Goal: Task Accomplishment & Management: Manage account settings

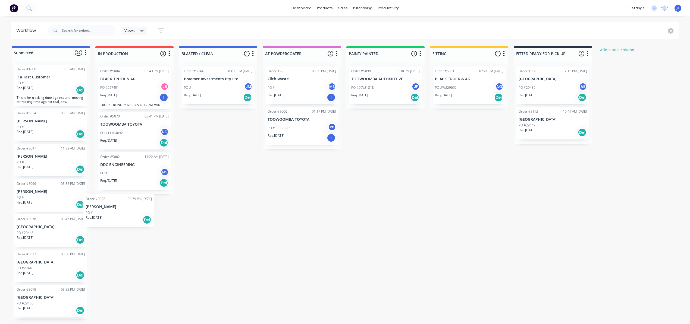
drag, startPoint x: 41, startPoint y: 233, endPoint x: 112, endPoint y: 212, distance: 74.8
click at [112, 212] on div "Submitted 26 Status colour #4169E1 hex #4169E1 Save Cancel Summaries Total orde…" at bounding box center [370, 182] width 748 height 273
drag, startPoint x: 60, startPoint y: 225, endPoint x: 147, endPoint y: 121, distance: 135.6
click at [147, 121] on div "Submitted 26 Status colour #4169E1 hex #4169E1 Save Cancel Summaries Total orde…" at bounding box center [370, 182] width 748 height 273
click at [165, 142] on div "Req. [DATE] Del" at bounding box center [134, 137] width 68 height 9
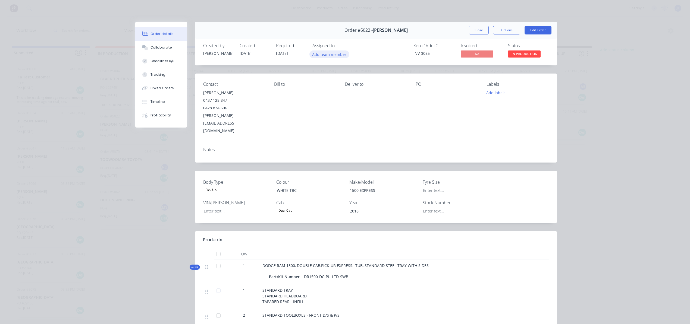
click at [334, 54] on button "Add team member" at bounding box center [329, 54] width 40 height 7
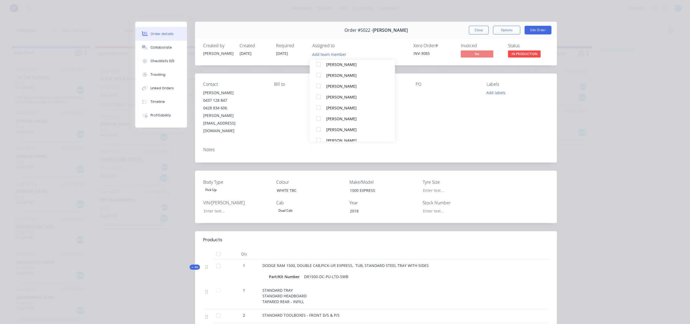
scroll to position [234, 0]
click at [334, 77] on div "[PERSON_NAME]" at bounding box center [354, 79] width 57 height 6
click at [455, 143] on div "Notes" at bounding box center [376, 153] width 362 height 20
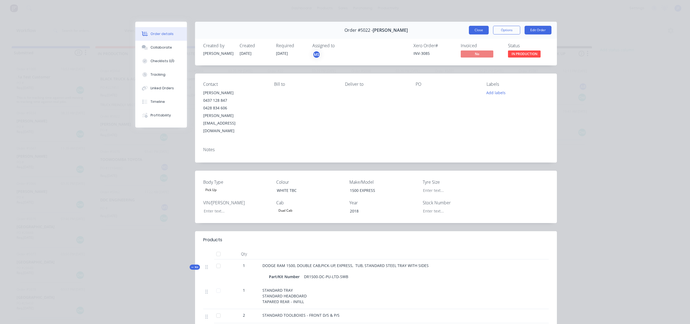
click at [455, 30] on button "Close" at bounding box center [479, 30] width 20 height 9
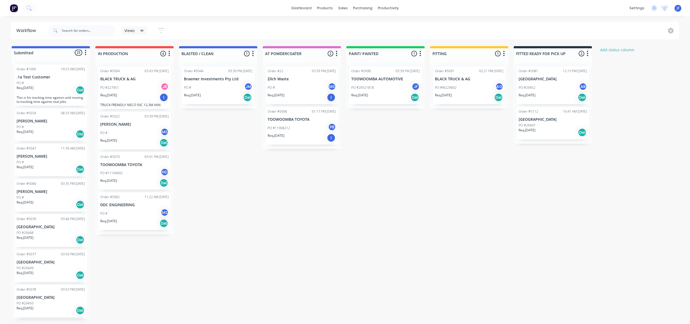
click at [455, 132] on div "Req. [DATE] Del" at bounding box center [553, 132] width 68 height 9
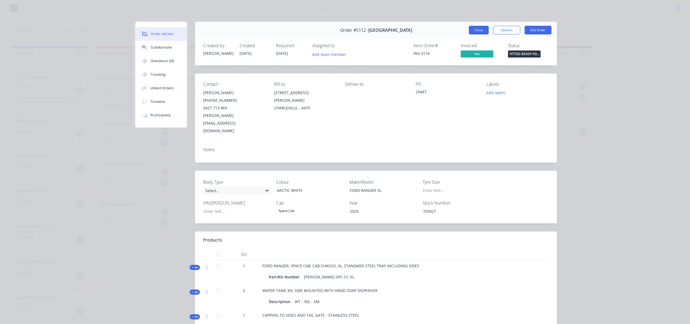
click at [455, 31] on button "Close" at bounding box center [479, 30] width 20 height 9
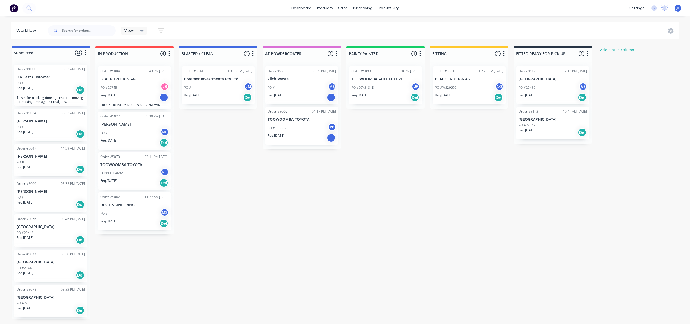
click at [455, 84] on div "PO #29452 AB" at bounding box center [553, 88] width 68 height 10
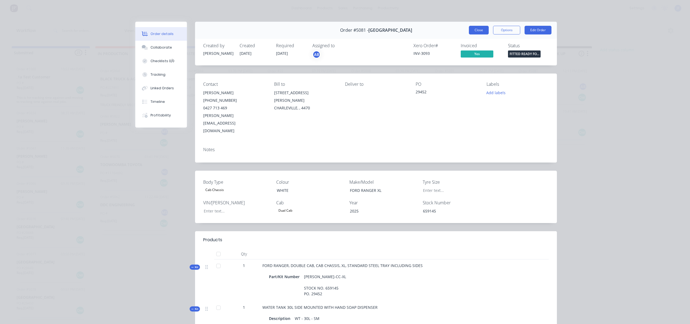
click at [455, 32] on button "Close" at bounding box center [479, 30] width 20 height 9
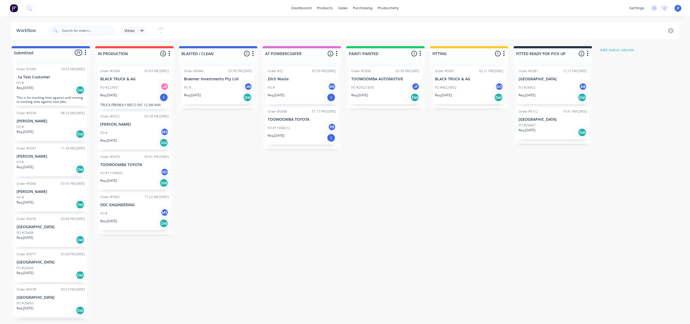
click at [455, 97] on div "Req. [DATE] Del" at bounding box center [553, 97] width 68 height 9
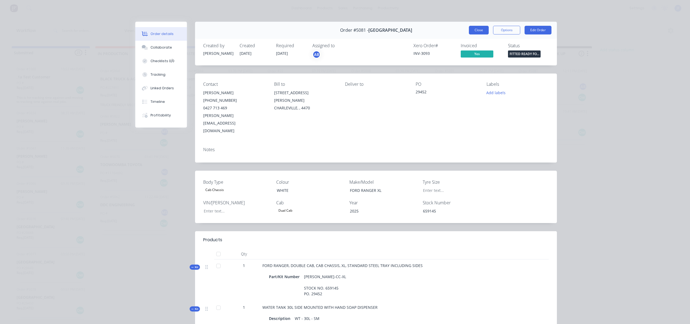
click at [455, 33] on button "Close" at bounding box center [479, 30] width 20 height 9
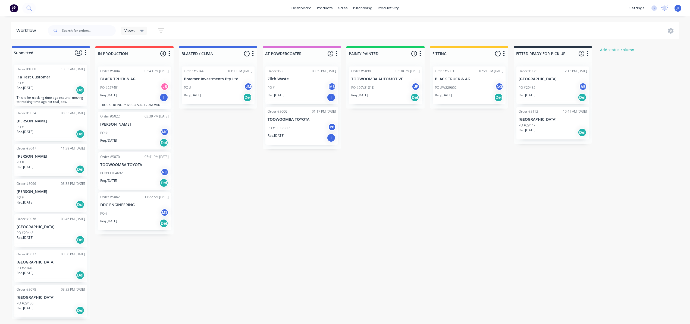
click at [455, 121] on p "[GEOGRAPHIC_DATA]" at bounding box center [553, 119] width 68 height 5
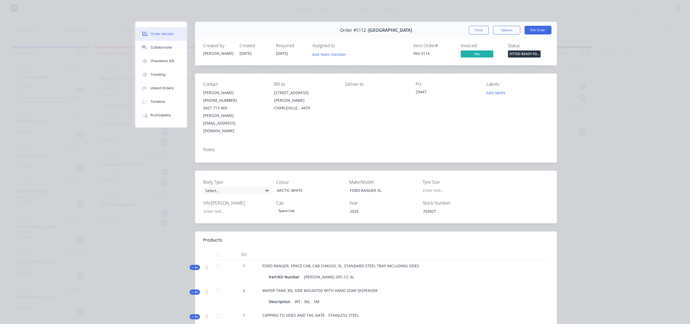
click at [455, 64] on div "Order details Collaborate Checklists 0/0 Tracking Linked Orders Timeline Profit…" at bounding box center [345, 162] width 690 height 324
click at [455, 32] on button "Close" at bounding box center [479, 30] width 20 height 9
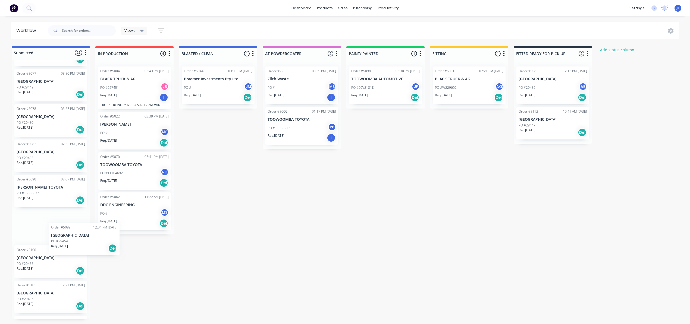
scroll to position [1, 0]
drag, startPoint x: 40, startPoint y: 220, endPoint x: 147, endPoint y: 253, distance: 112.3
click at [148, 215] on div "Submitted 25 Status colour #4169E1 hex #4169E1 Save Cancel Summaries Total orde…" at bounding box center [370, 182] width 748 height 273
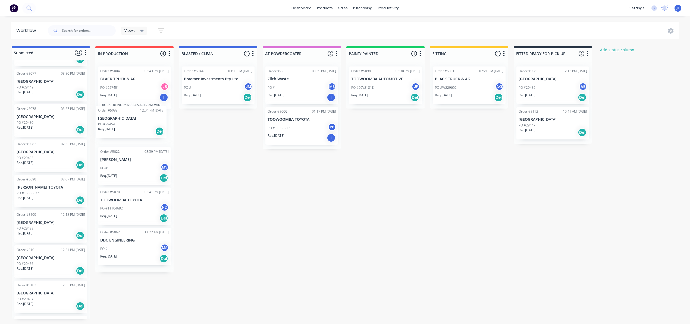
drag, startPoint x: 31, startPoint y: 222, endPoint x: 114, endPoint y: 118, distance: 133.1
click at [114, 118] on div "Submitted 25 Status colour #4169E1 hex #4169E1 Save Cancel Summaries Total orde…" at bounding box center [370, 182] width 748 height 273
click at [164, 138] on div "Del" at bounding box center [163, 137] width 9 height 9
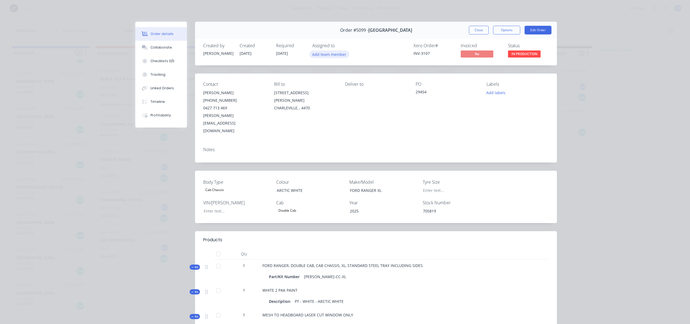
click at [330, 54] on button "Add team member" at bounding box center [329, 54] width 40 height 7
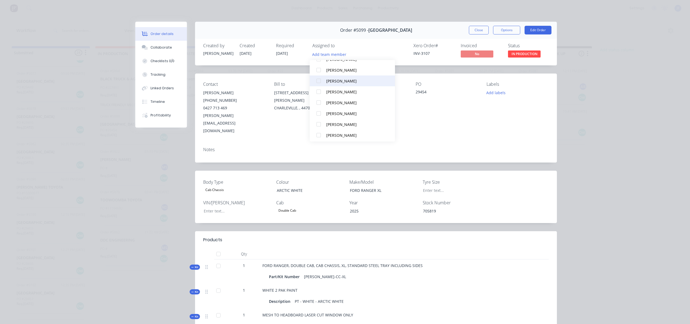
scroll to position [145, 0]
click at [320, 123] on div at bounding box center [318, 124] width 11 height 11
click at [394, 43] on div "Xero Order # INV-3107 Invoiced No Status IN PRODUCTION" at bounding box center [458, 51] width 182 height 16
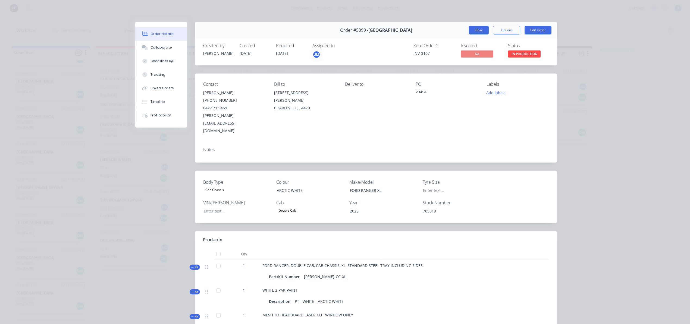
click at [455, 33] on button "Close" at bounding box center [479, 30] width 20 height 9
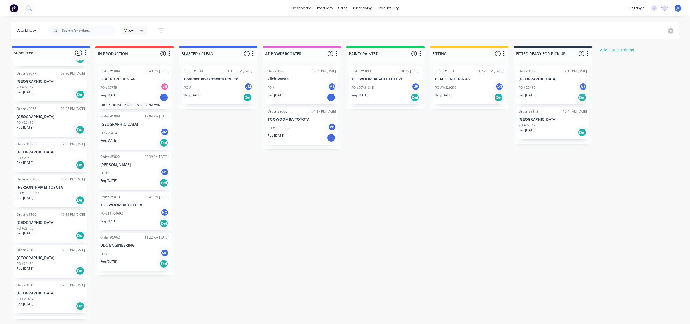
click at [137, 215] on div "PO #11104692 ND" at bounding box center [134, 214] width 68 height 10
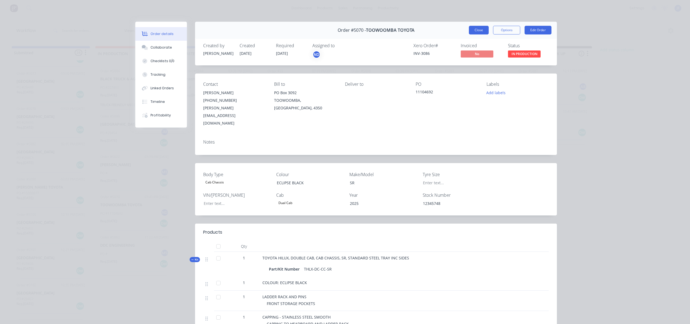
click at [455, 30] on button "Close" at bounding box center [479, 30] width 20 height 9
